Goal: Use online tool/utility: Utilize a website feature to perform a specific function

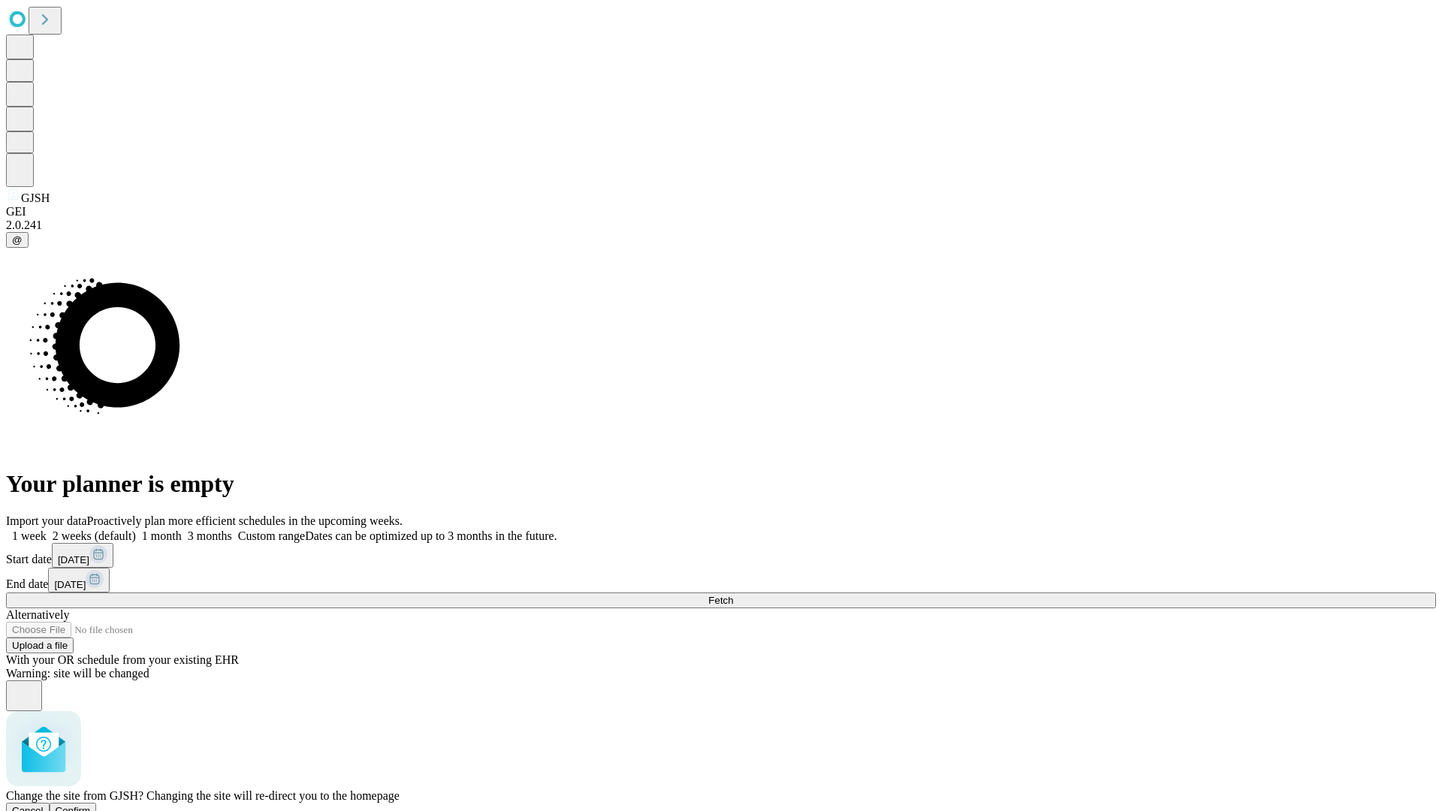
click at [91, 805] on span "Confirm" at bounding box center [73, 810] width 35 height 11
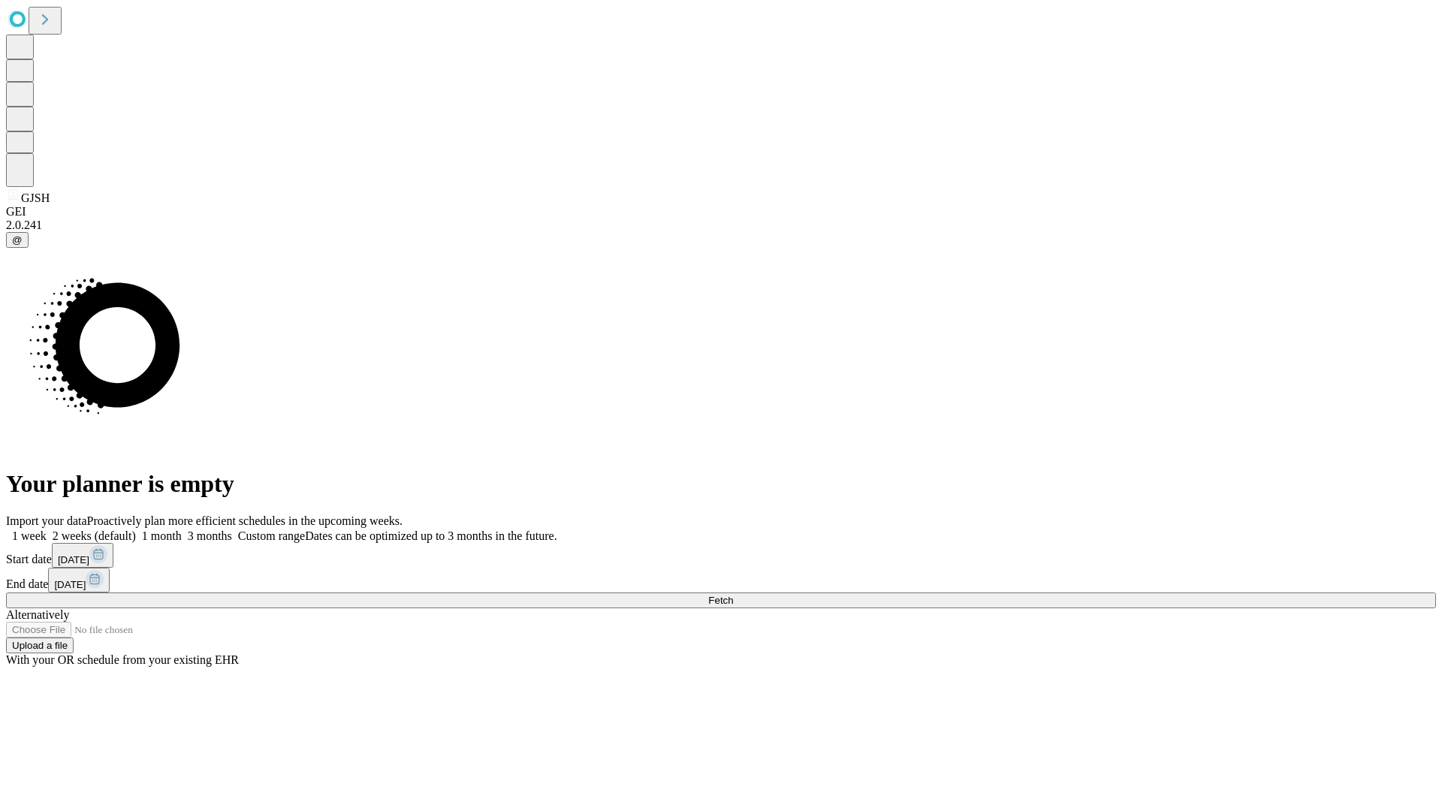
click at [136, 530] on label "2 weeks (default)" at bounding box center [91, 536] width 89 height 13
click at [733, 595] on span "Fetch" at bounding box center [720, 600] width 25 height 11
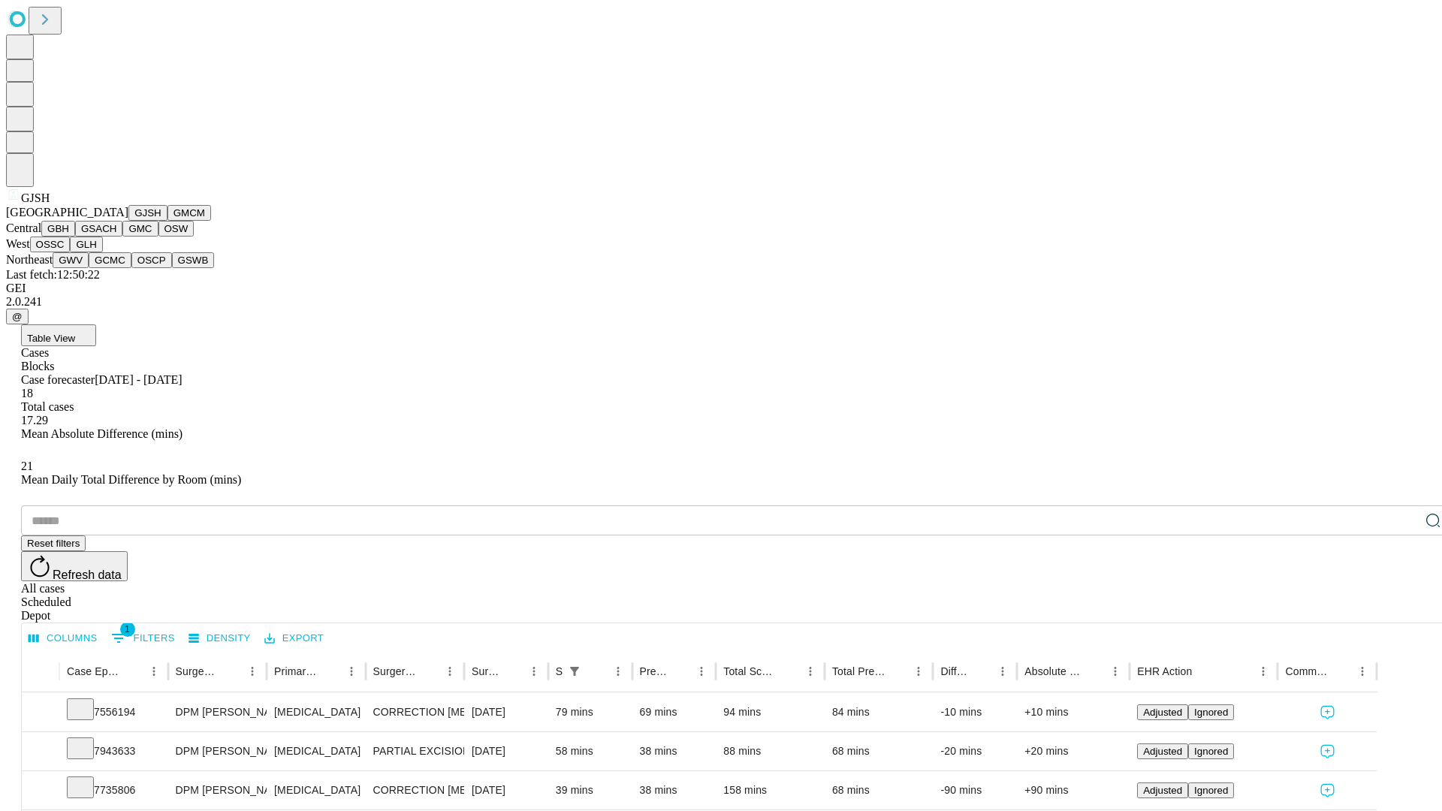
click at [168, 221] on button "GMCM" at bounding box center [190, 213] width 44 height 16
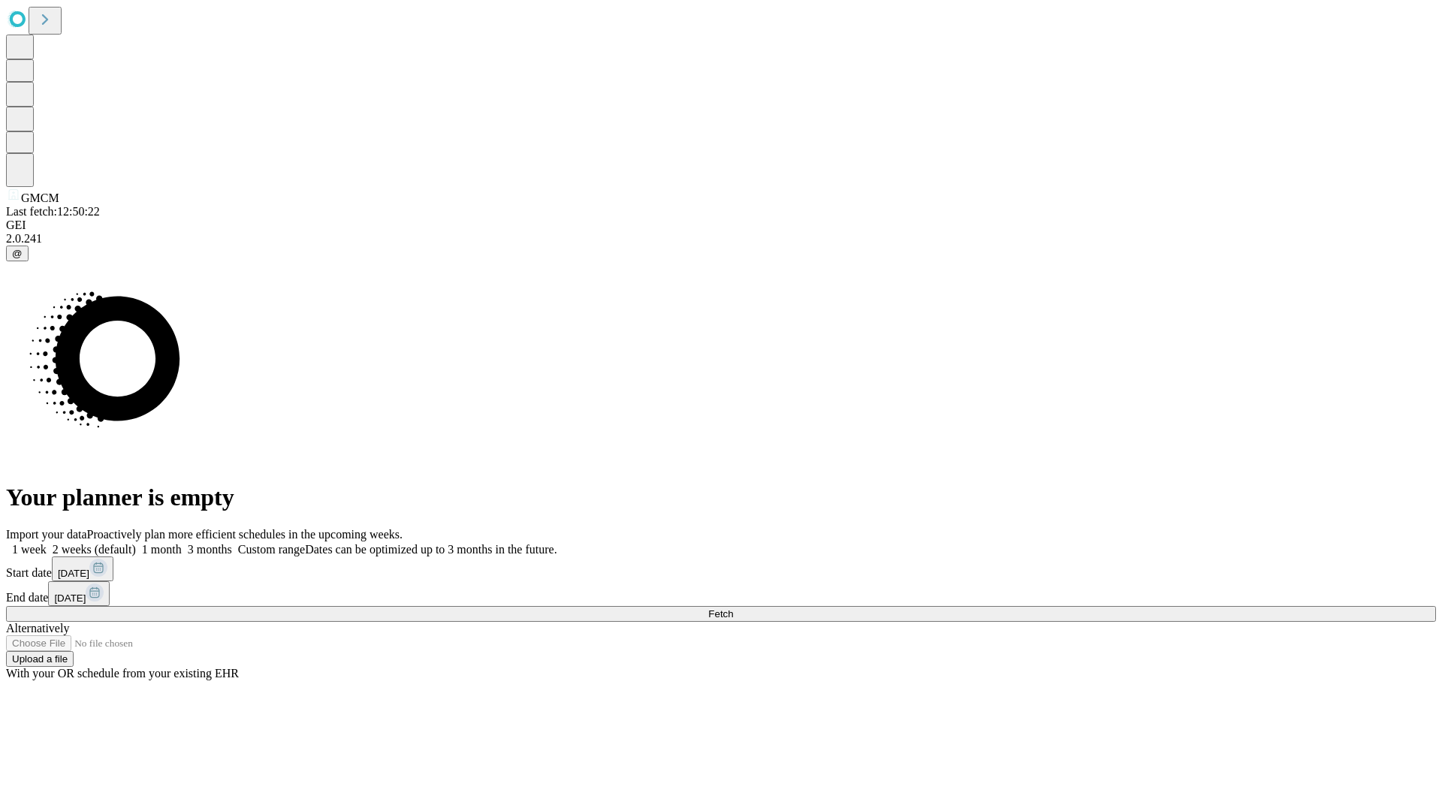
click at [136, 543] on label "2 weeks (default)" at bounding box center [91, 549] width 89 height 13
click at [733, 608] on span "Fetch" at bounding box center [720, 613] width 25 height 11
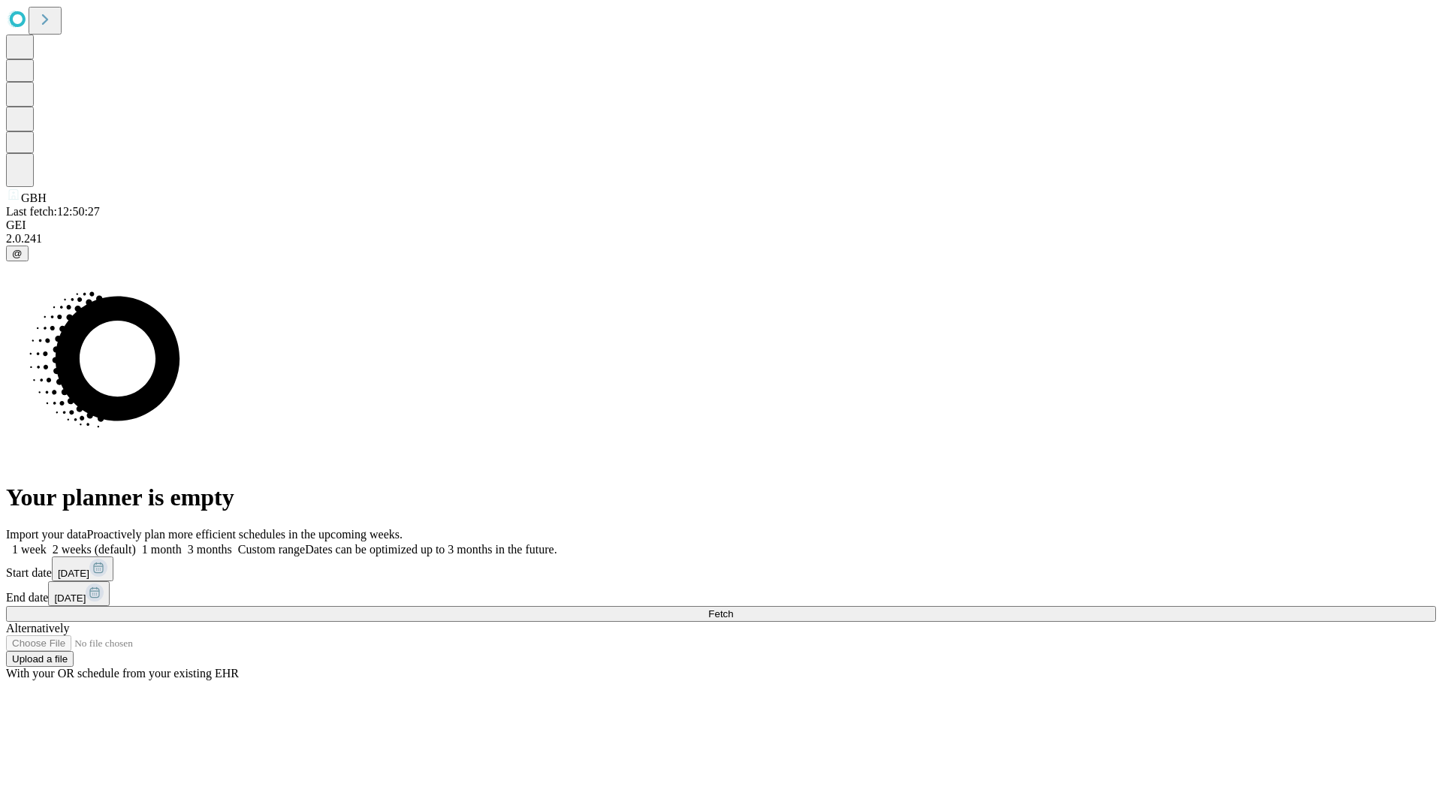
click at [136, 543] on label "2 weeks (default)" at bounding box center [91, 549] width 89 height 13
click at [733, 608] on span "Fetch" at bounding box center [720, 613] width 25 height 11
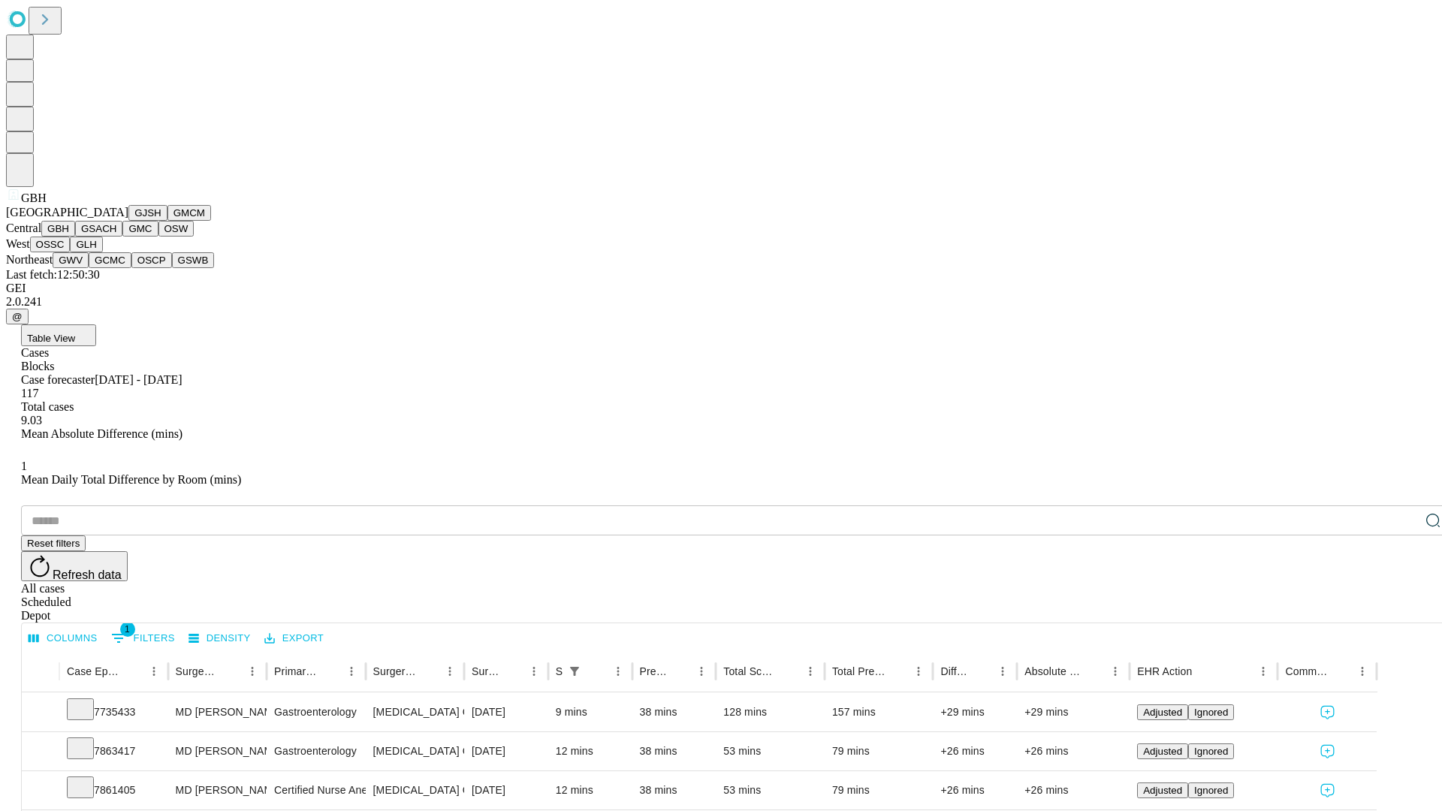
click at [116, 237] on button "GSACH" at bounding box center [98, 229] width 47 height 16
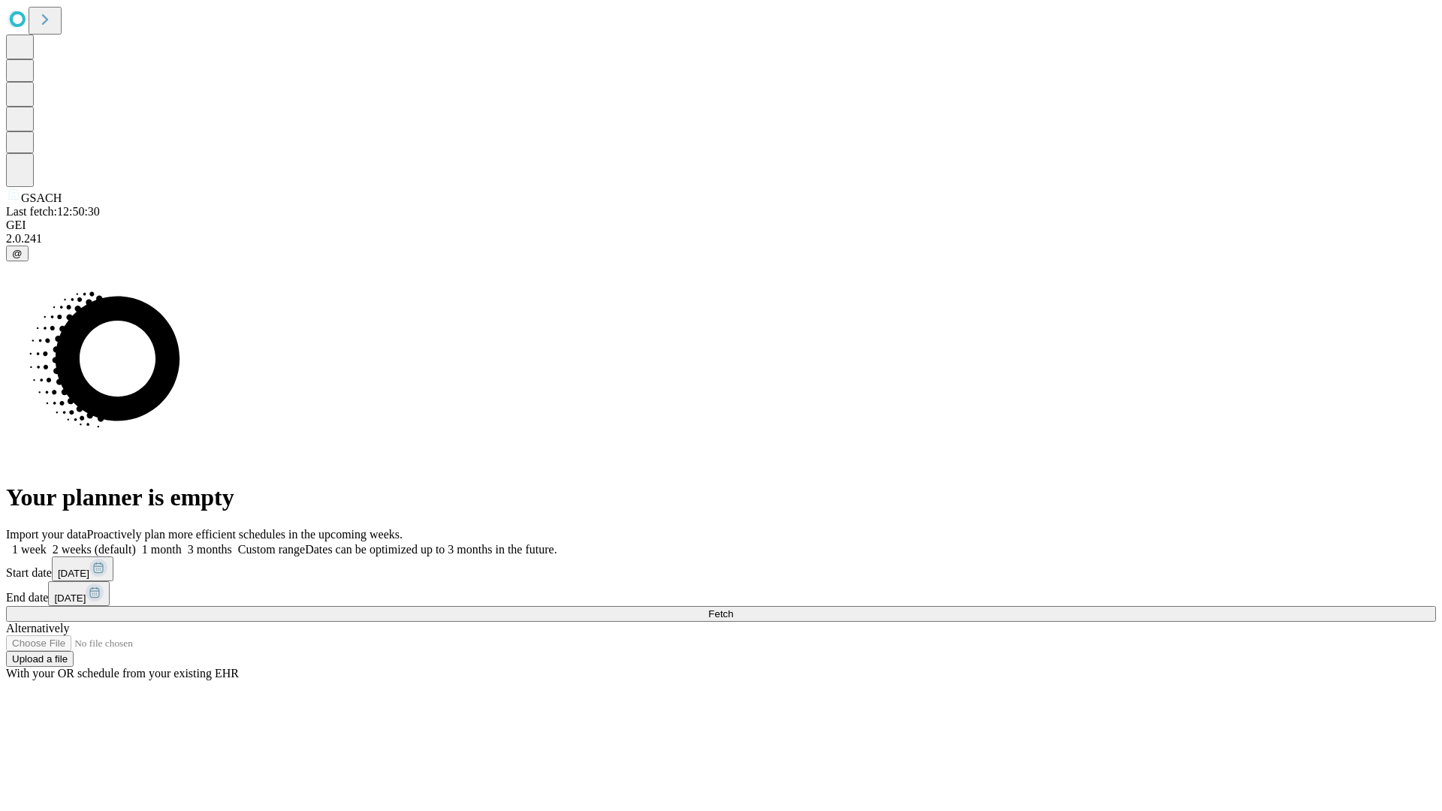
click at [136, 543] on label "2 weeks (default)" at bounding box center [91, 549] width 89 height 13
click at [733, 608] on span "Fetch" at bounding box center [720, 613] width 25 height 11
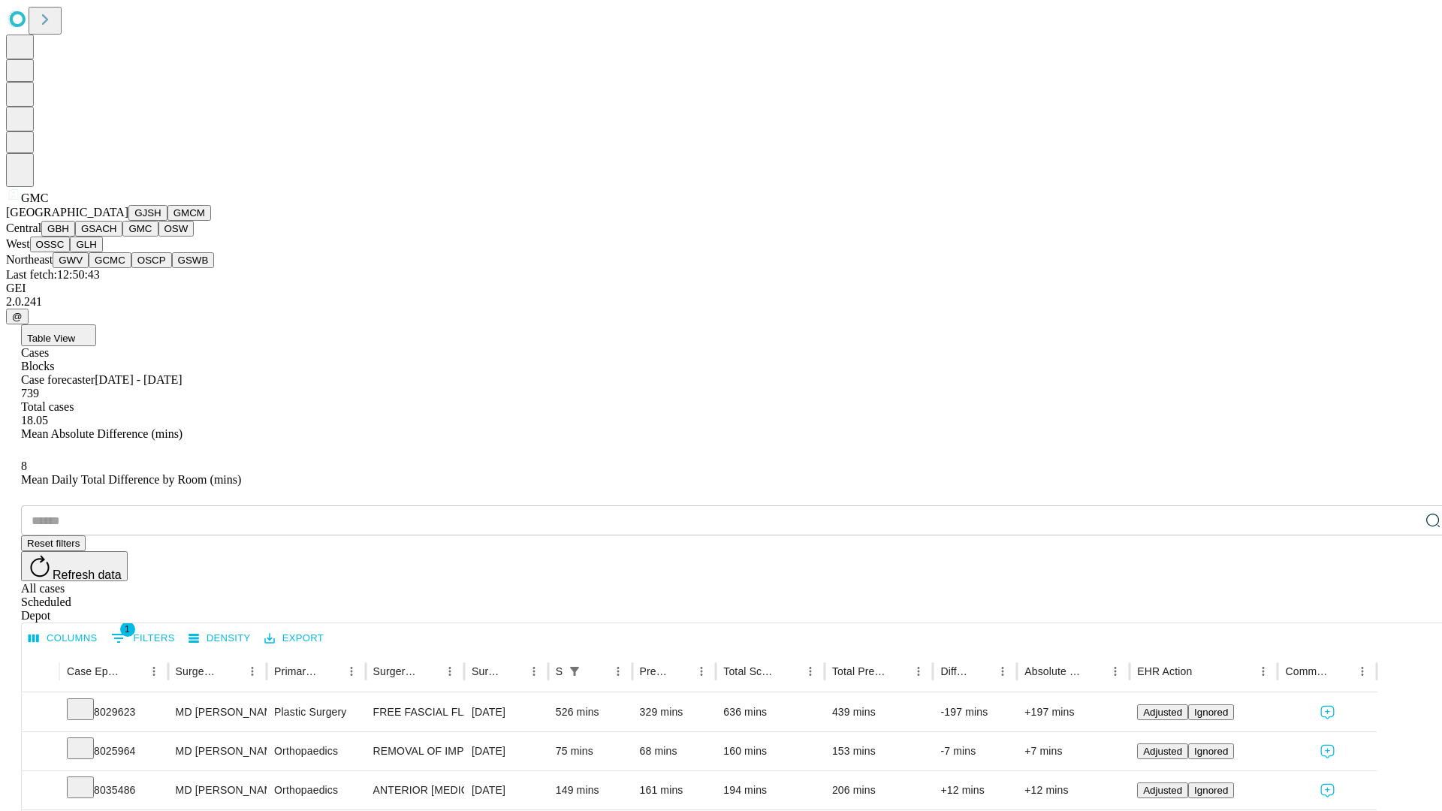
click at [158, 237] on button "OSW" at bounding box center [176, 229] width 36 height 16
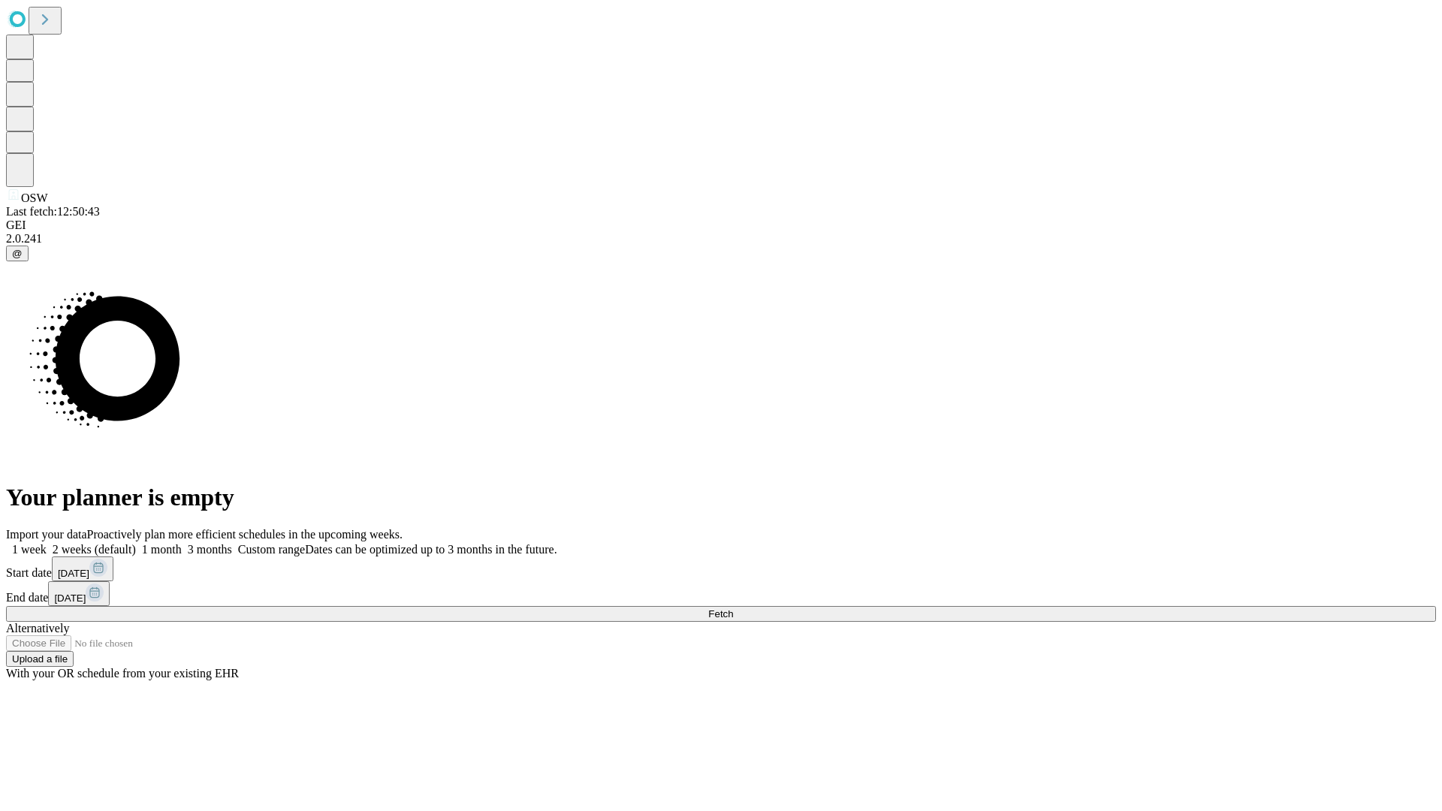
click at [136, 543] on label "2 weeks (default)" at bounding box center [91, 549] width 89 height 13
click at [733, 608] on span "Fetch" at bounding box center [720, 613] width 25 height 11
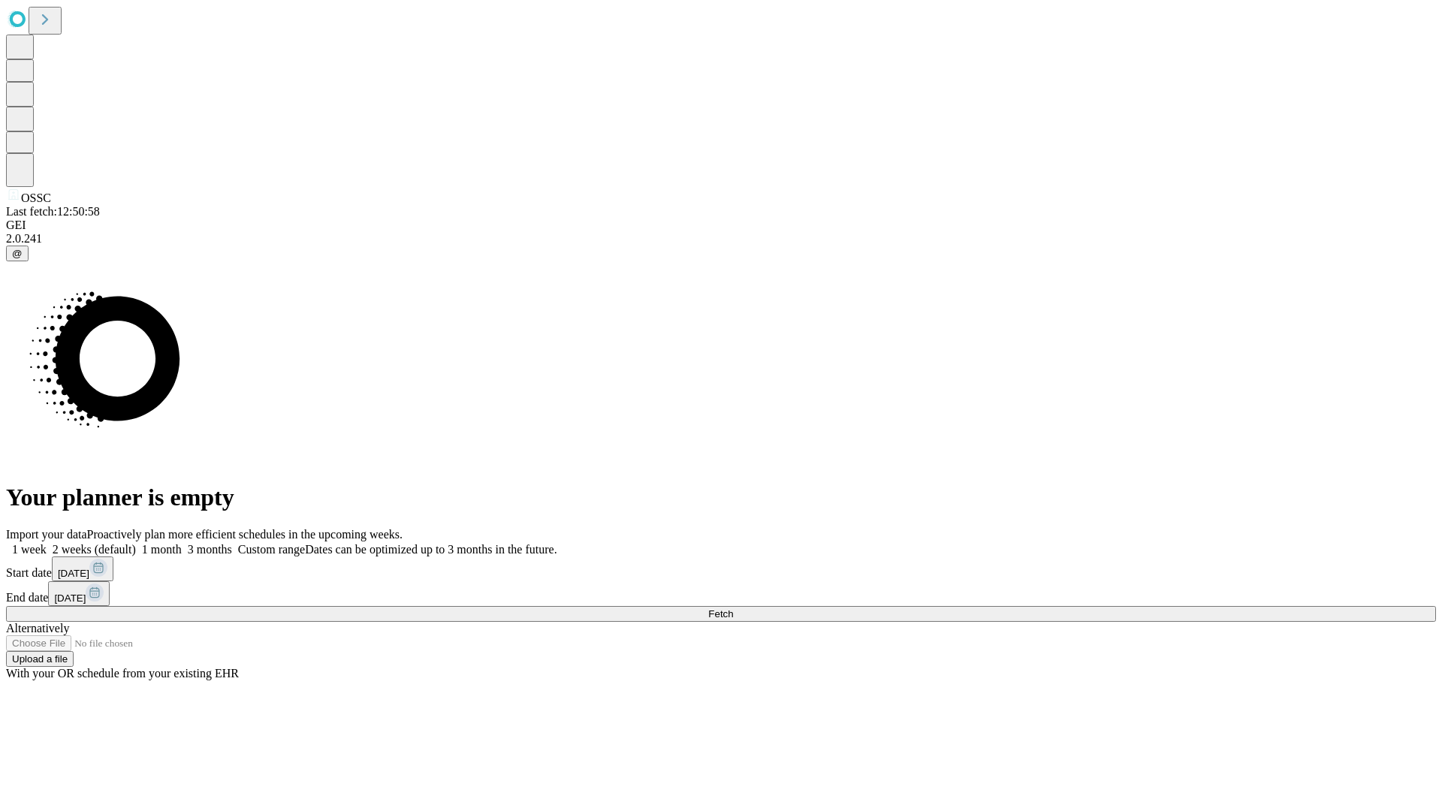
click at [136, 543] on label "2 weeks (default)" at bounding box center [91, 549] width 89 height 13
click at [733, 608] on span "Fetch" at bounding box center [720, 613] width 25 height 11
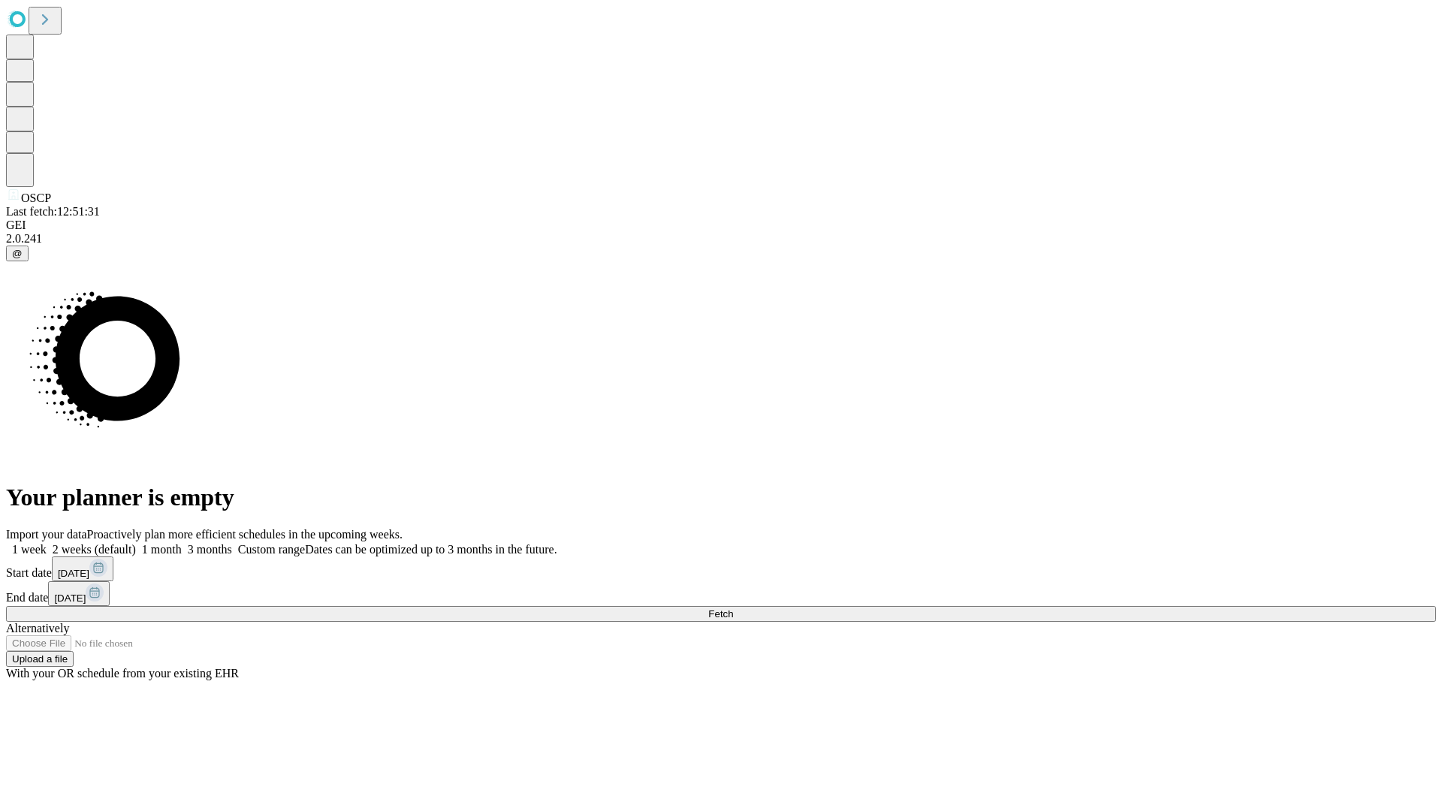
click at [136, 543] on label "2 weeks (default)" at bounding box center [91, 549] width 89 height 13
click at [733, 608] on span "Fetch" at bounding box center [720, 613] width 25 height 11
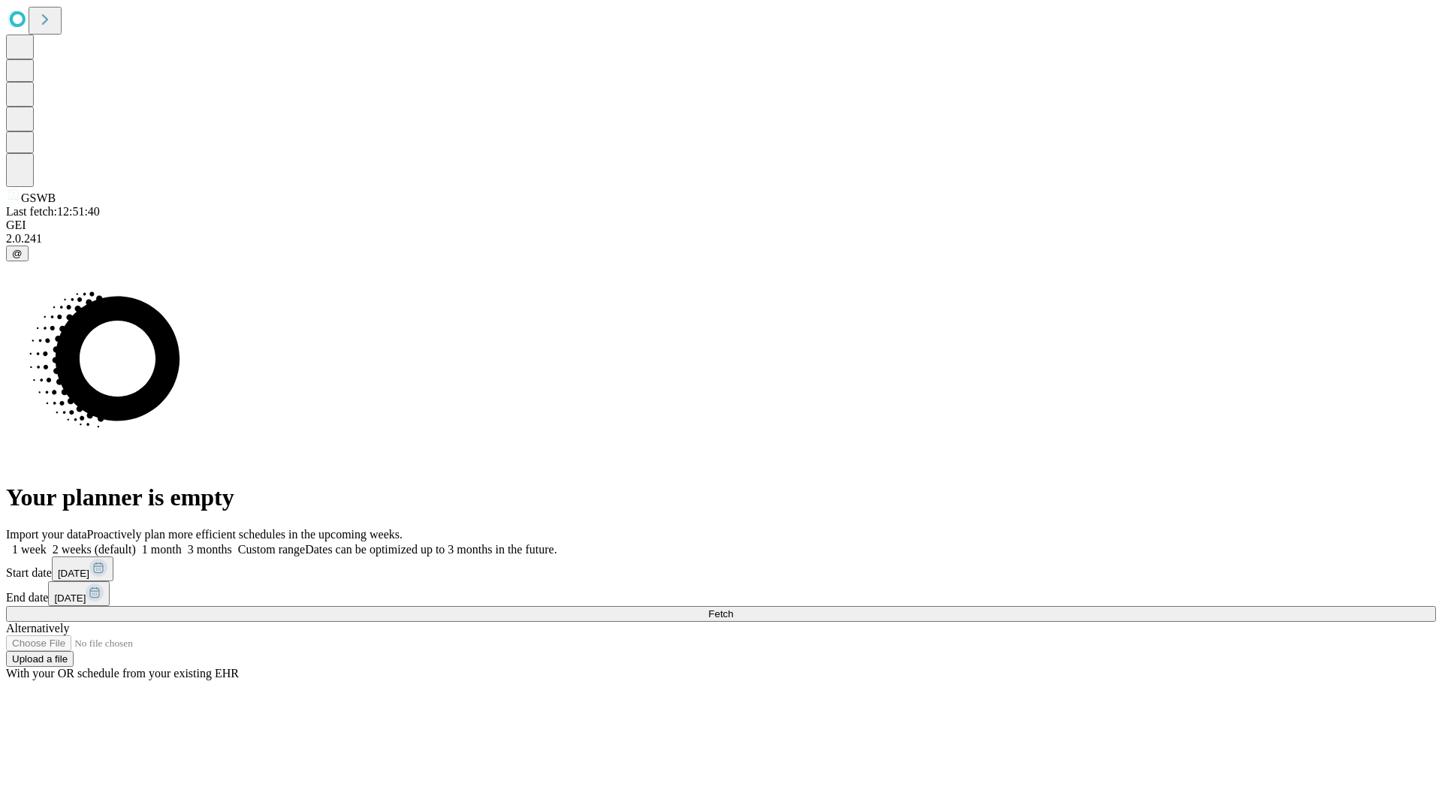
click at [136, 543] on label "2 weeks (default)" at bounding box center [91, 549] width 89 height 13
click at [733, 608] on span "Fetch" at bounding box center [720, 613] width 25 height 11
